Goal: Information Seeking & Learning: Learn about a topic

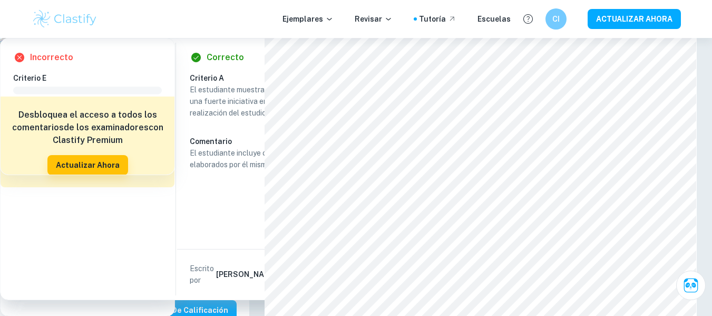
click at [13, 201] on font "¿Cómo afecta el tiempo de refrigeración (0 (control), 3, 5, 7 y 10 días) de man…" at bounding box center [122, 191] width 218 height 61
drag, startPoint x: 12, startPoint y: 198, endPoint x: 146, endPoint y: 183, distance: 134.8
click at [146, 183] on div "Pregunta de investigación Descargar [US_STATE] Biología-SL ¿Cómo afecta el tiem…" at bounding box center [124, 266] width 249 height 523
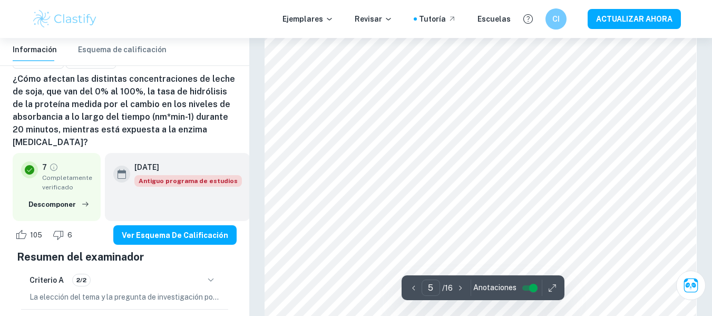
scroll to position [2600, 0]
type input "6"
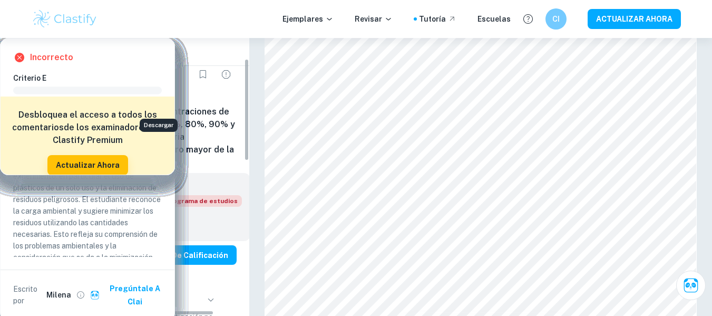
scroll to position [63, 0]
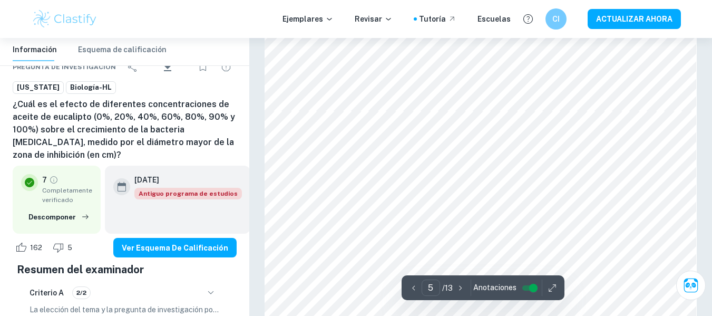
type input "6"
